Goal: Task Accomplishment & Management: Use online tool/utility

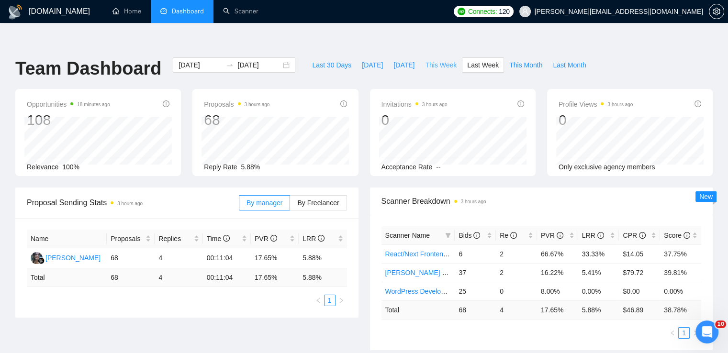
click at [433, 57] on button "This Week" at bounding box center [441, 64] width 42 height 15
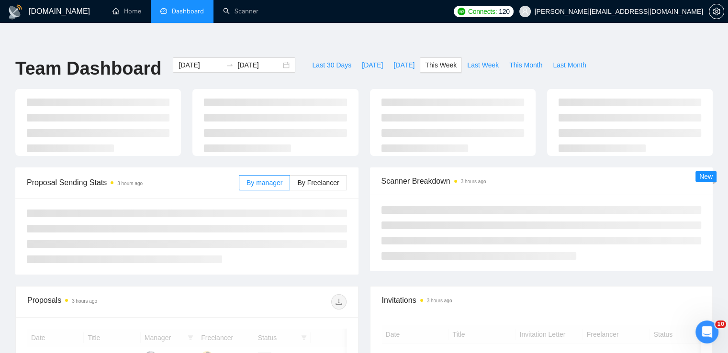
type input "[DATE]"
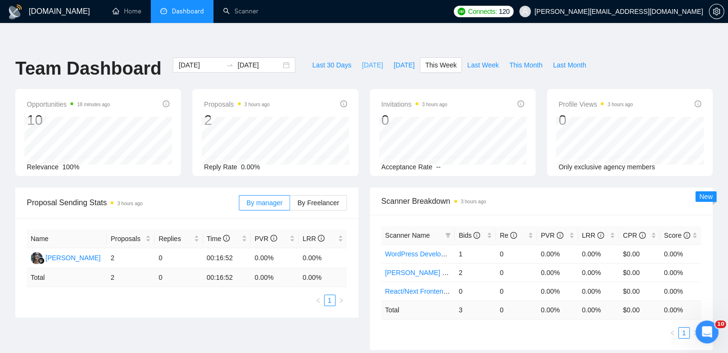
click at [363, 60] on span "[DATE]" at bounding box center [372, 65] width 21 height 11
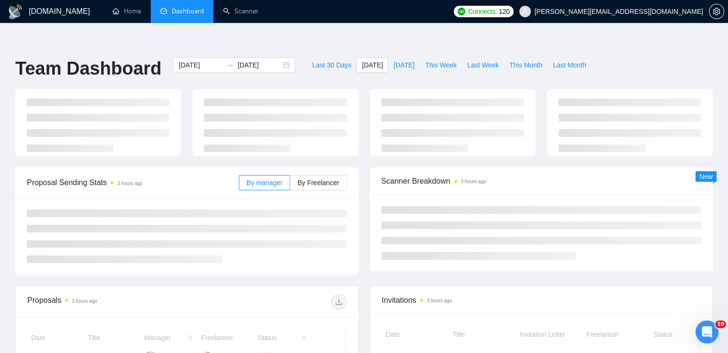
type input "[DATE]"
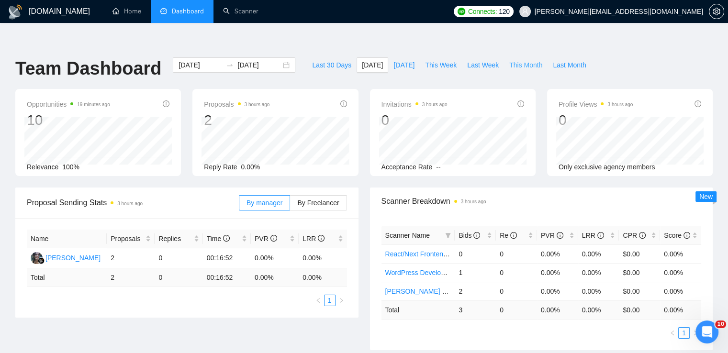
click at [516, 60] on span "This Month" at bounding box center [525, 65] width 33 height 11
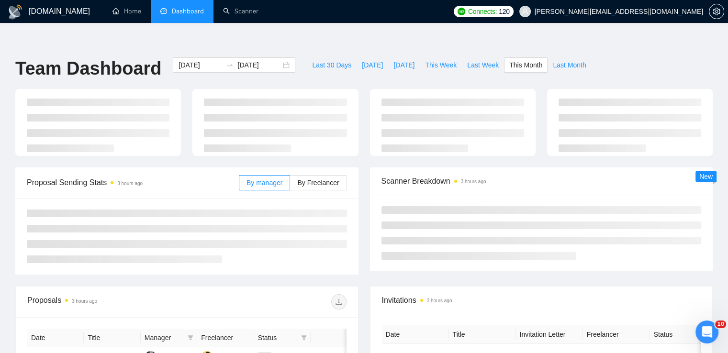
type input "[DATE]"
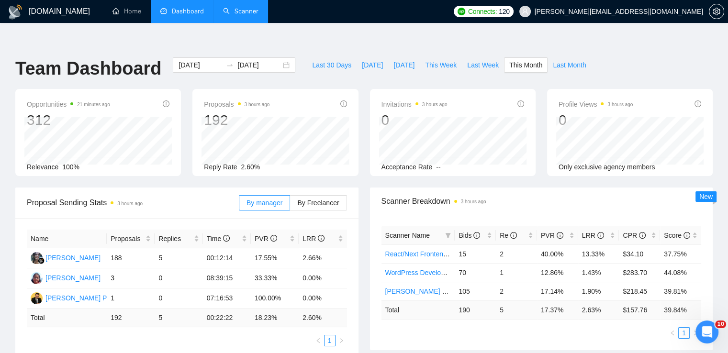
click at [236, 12] on link "Scanner" at bounding box center [240, 11] width 35 height 8
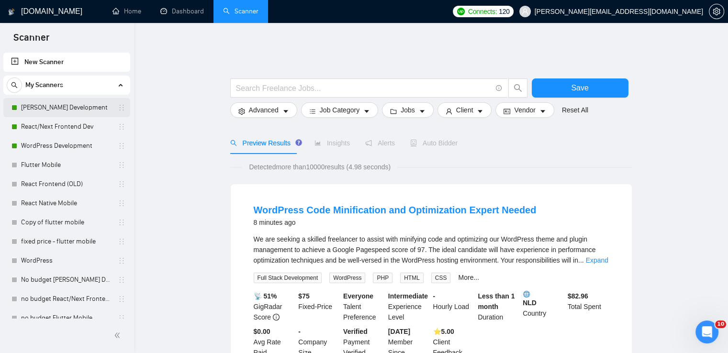
click at [47, 107] on link "[PERSON_NAME] Development" at bounding box center [66, 107] width 91 height 19
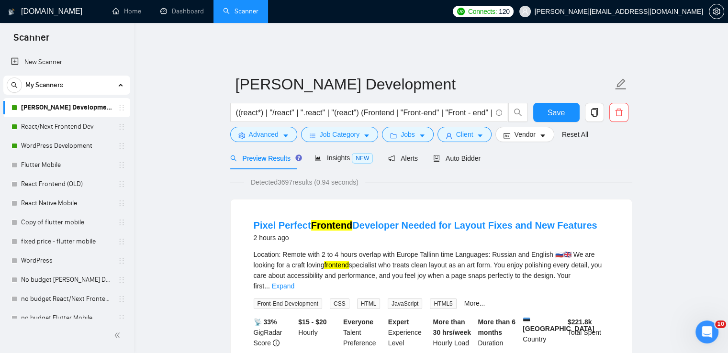
click at [304, 178] on span "Detected 3697 results (0.94 seconds)" at bounding box center [304, 182] width 121 height 11
click at [378, 177] on div "Detected 3697 results (0.94 seconds)" at bounding box center [431, 182] width 402 height 11
click at [456, 155] on span "Auto Bidder" at bounding box center [456, 159] width 47 height 8
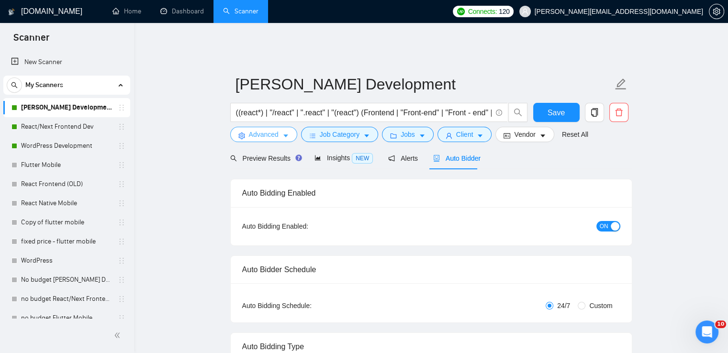
click at [279, 127] on button "Advanced" at bounding box center [263, 134] width 67 height 15
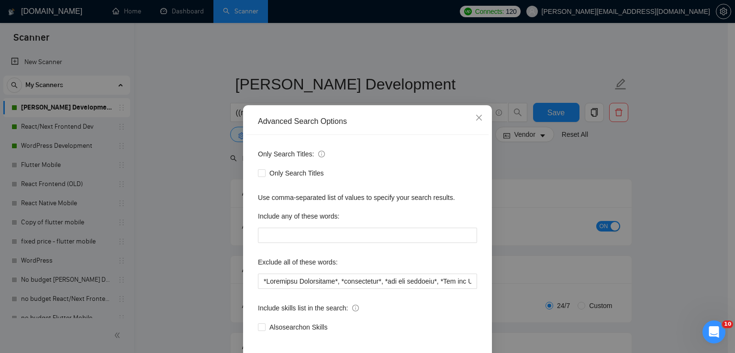
scroll to position [45, 0]
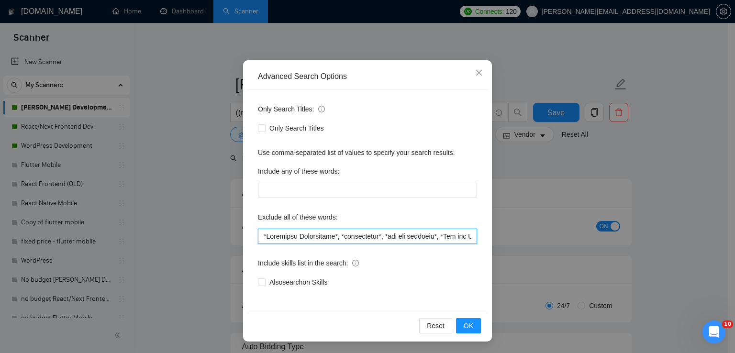
click at [305, 236] on input "text" at bounding box center [367, 236] width 219 height 15
click at [479, 75] on span "Close" at bounding box center [479, 73] width 26 height 26
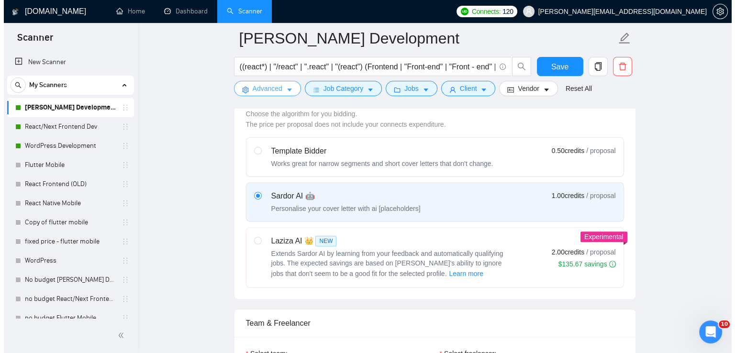
scroll to position [191, 0]
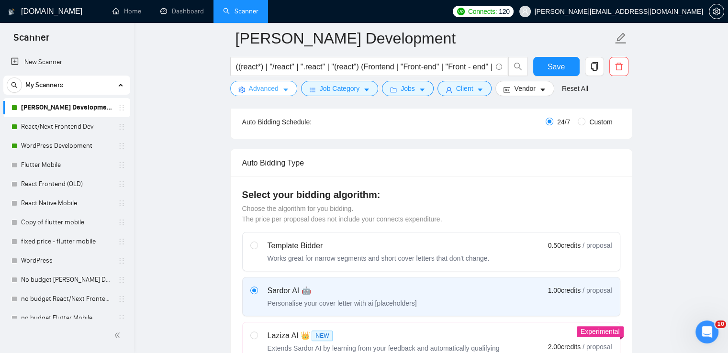
click at [286, 88] on icon "caret-down" at bounding box center [285, 90] width 7 height 7
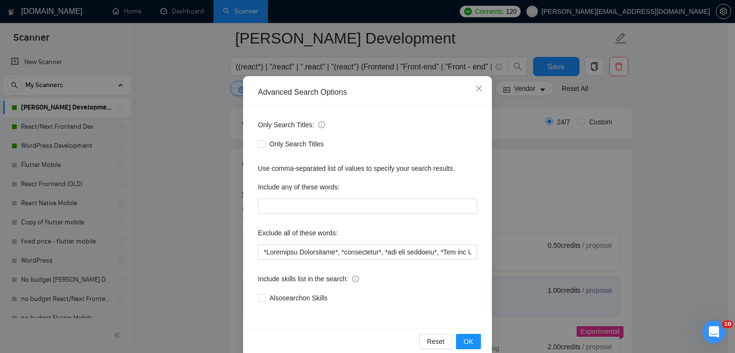
scroll to position [45, 0]
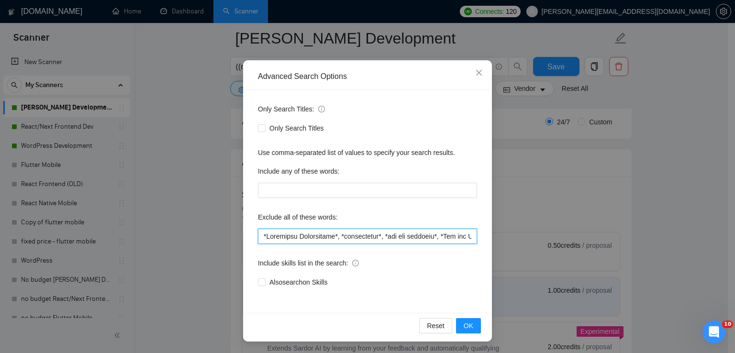
click at [308, 232] on input "text" at bounding box center [367, 236] width 219 height 15
click at [403, 239] on input "text" at bounding box center [367, 236] width 219 height 15
click at [271, 236] on input "text" at bounding box center [367, 236] width 219 height 15
click at [259, 234] on input "text" at bounding box center [367, 236] width 219 height 15
click at [306, 235] on input "text" at bounding box center [367, 236] width 219 height 15
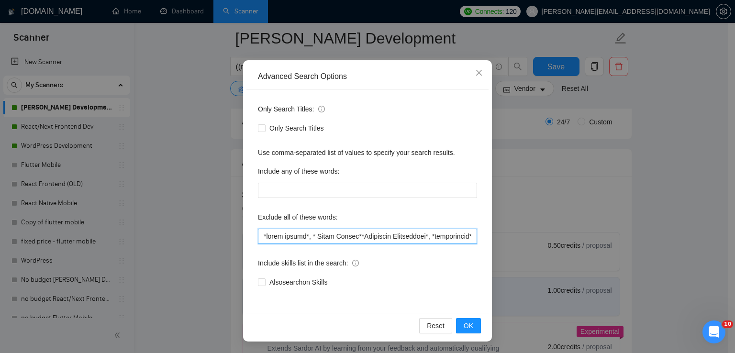
click at [306, 235] on input "text" at bounding box center [367, 236] width 219 height 15
click at [313, 234] on input "text" at bounding box center [367, 236] width 219 height 15
click at [337, 243] on input "text" at bounding box center [367, 236] width 219 height 15
drag, startPoint x: 349, startPoint y: 237, endPoint x: 255, endPoint y: 234, distance: 93.9
click at [258, 234] on input "text" at bounding box center [367, 236] width 219 height 15
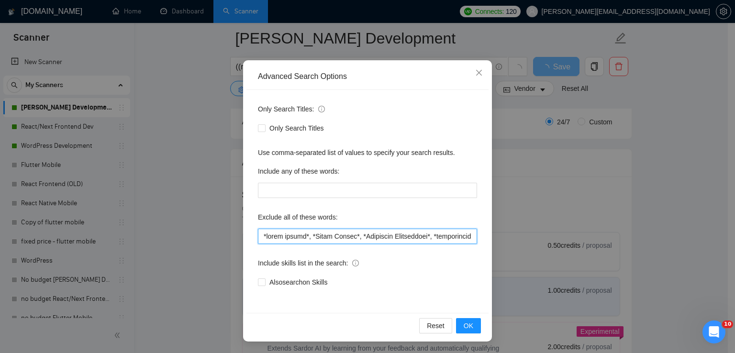
type input "*lorem ipsumd*, *Sitam Consec*, *Adipiscin Elitseddoei*, *temporincid*, *utl et…"
click at [421, 267] on div "Include skills list in the search:" at bounding box center [367, 265] width 219 height 19
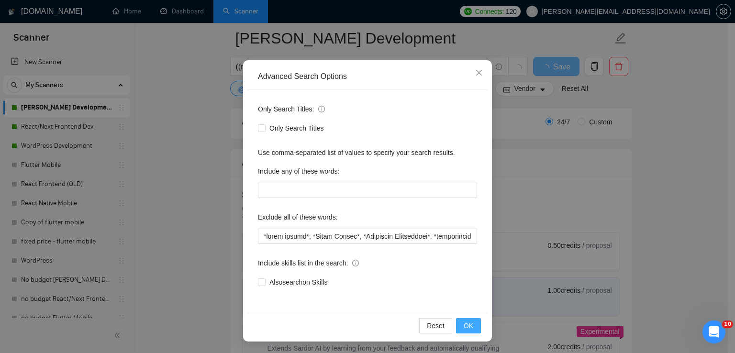
click at [471, 324] on button "OK" at bounding box center [468, 325] width 25 height 15
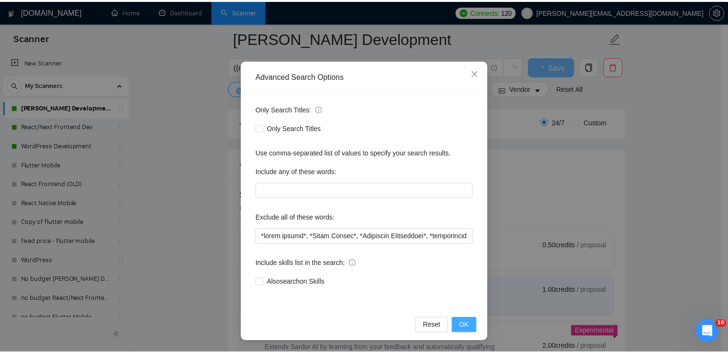
scroll to position [0, 0]
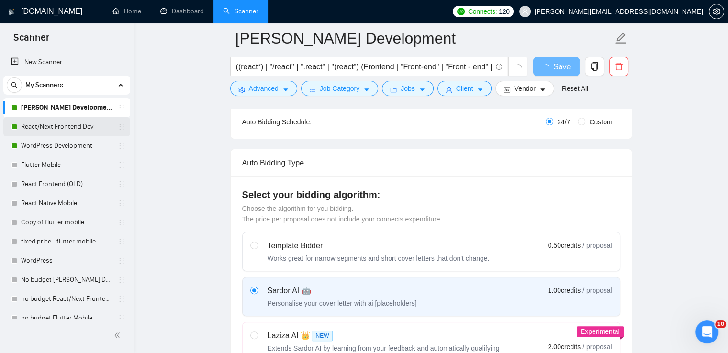
click at [59, 126] on link "React/Next Frontend Dev" at bounding box center [66, 126] width 91 height 19
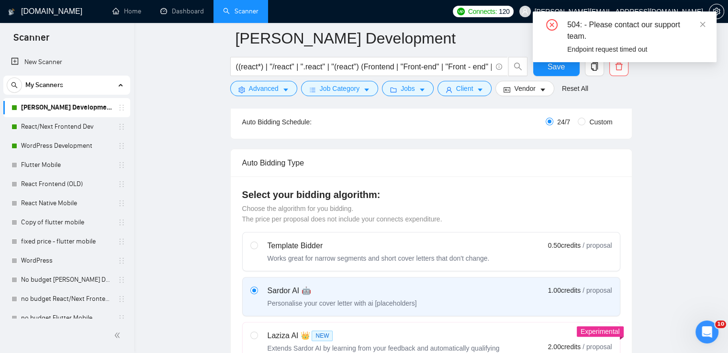
click at [0, 162] on div at bounding box center [0, 162] width 0 height 0
click at [704, 23] on icon "close" at bounding box center [702, 24] width 5 height 5
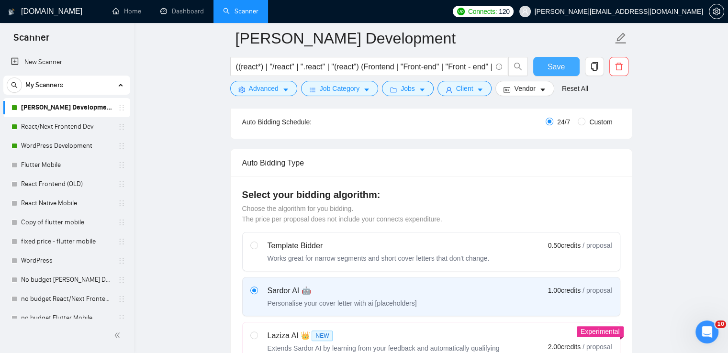
click at [556, 64] on span "Save" at bounding box center [556, 67] width 17 height 12
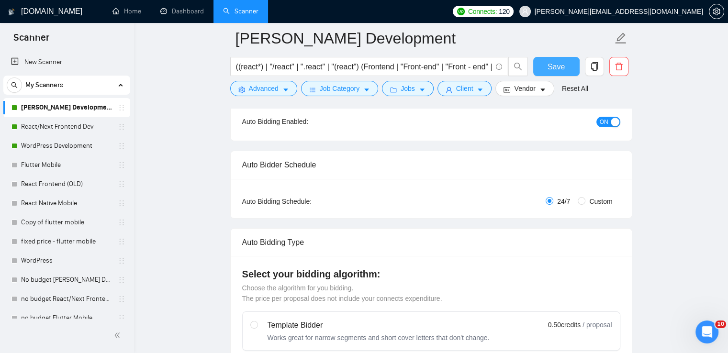
scroll to position [96, 0]
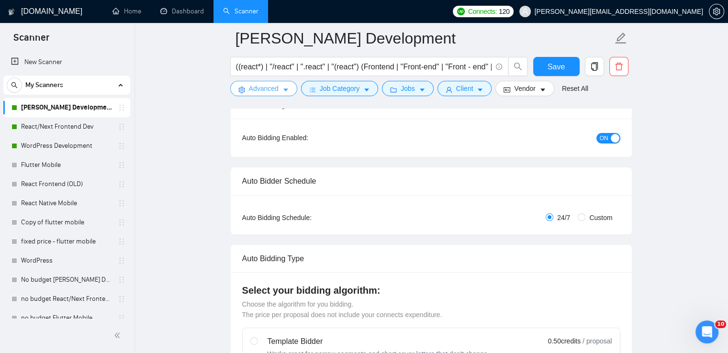
click at [281, 89] on button "Advanced" at bounding box center [263, 88] width 67 height 15
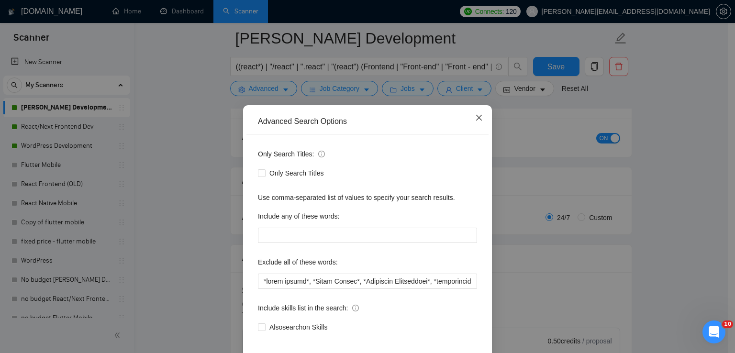
click at [476, 119] on icon "close" at bounding box center [479, 118] width 6 height 6
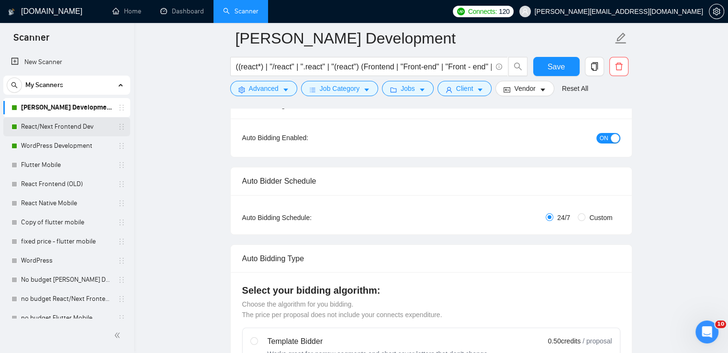
click at [40, 125] on link "React/Next Frontend Dev" at bounding box center [66, 126] width 91 height 19
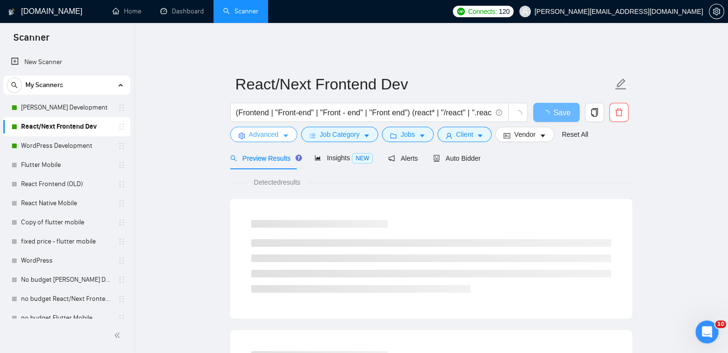
click at [289, 129] on button "Advanced" at bounding box center [263, 134] width 67 height 15
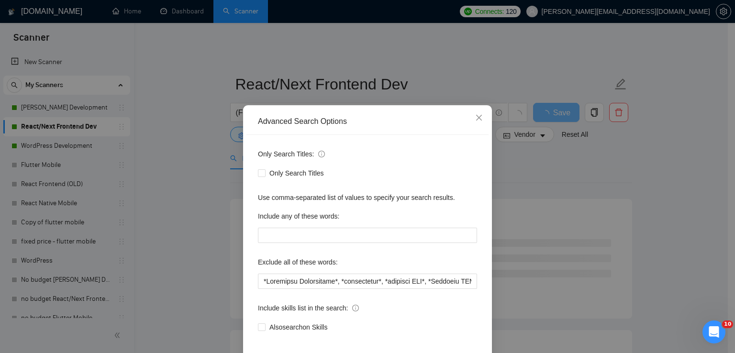
scroll to position [45, 0]
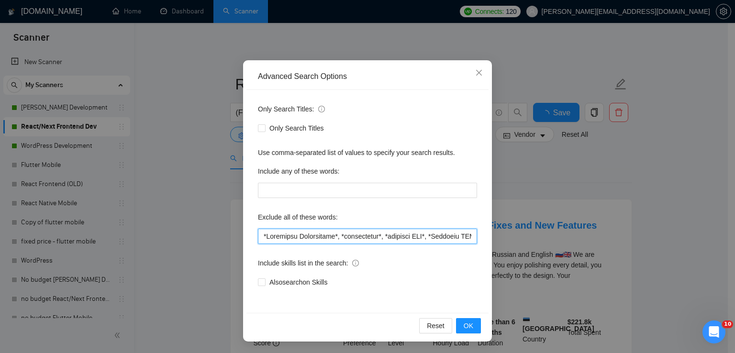
click at [260, 235] on input "text" at bounding box center [367, 236] width 219 height 15
paste input "*react native*, *React Native*,"
type input "*lorem ipsumd*, *Sitam Consec*, *Adipiscin Elitseddoei*, *temporincid*, *utlabo…"
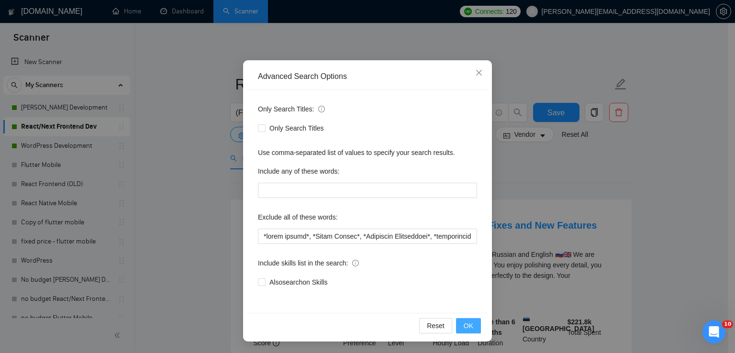
click at [464, 323] on span "OK" at bounding box center [469, 326] width 10 height 11
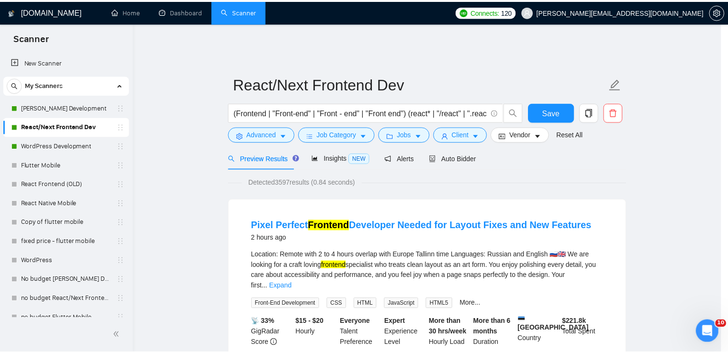
scroll to position [0, 0]
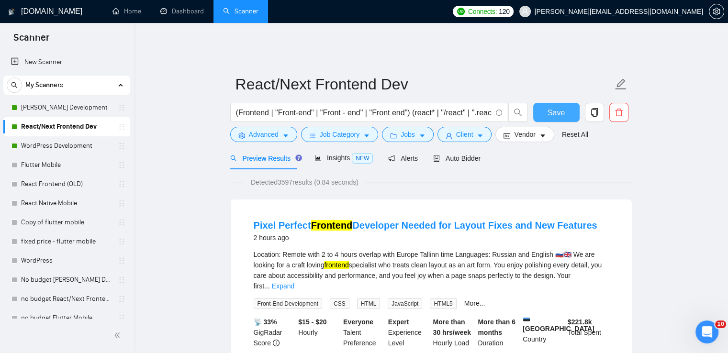
click at [554, 107] on span "Save" at bounding box center [556, 113] width 17 height 12
click at [186, 10] on link "Dashboard" at bounding box center [182, 11] width 44 height 8
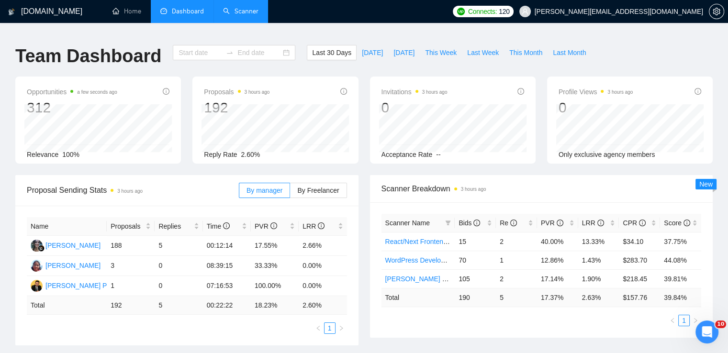
type input "[DATE]"
click at [474, 47] on span "Last Week" at bounding box center [483, 52] width 32 height 11
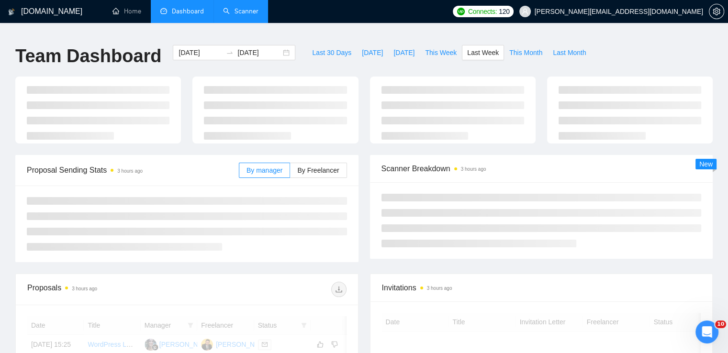
type input "[DATE]"
